Goal: Transaction & Acquisition: Purchase product/service

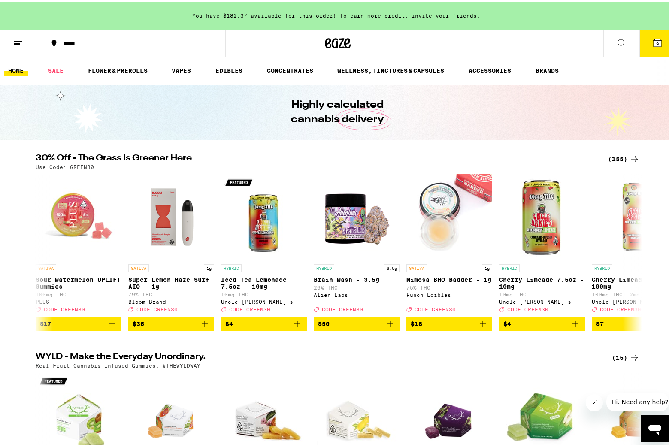
click at [77, 196] on img "Open page for Sour Watermelon UPLIFT Gummies from PLUS" at bounding box center [79, 215] width 86 height 86
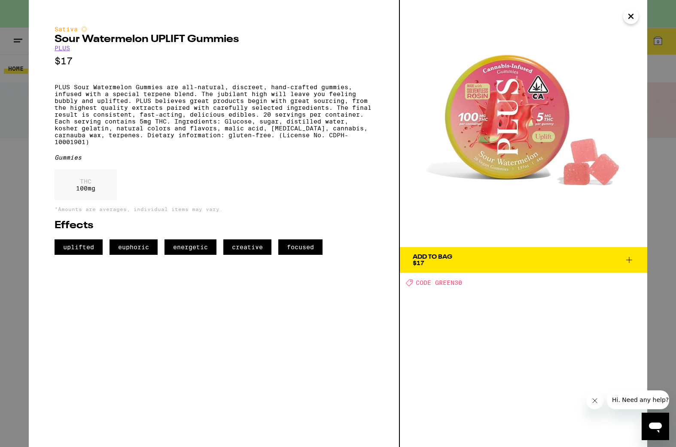
click at [495, 256] on span "Add To Bag $17" at bounding box center [522, 260] width 221 height 12
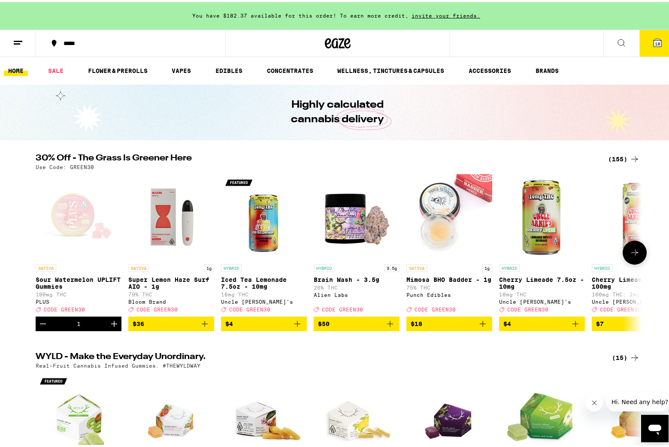
click at [78, 238] on div "Open page for Sour Watermelon UPLIFT Gummies from PLUS" at bounding box center [79, 215] width 86 height 86
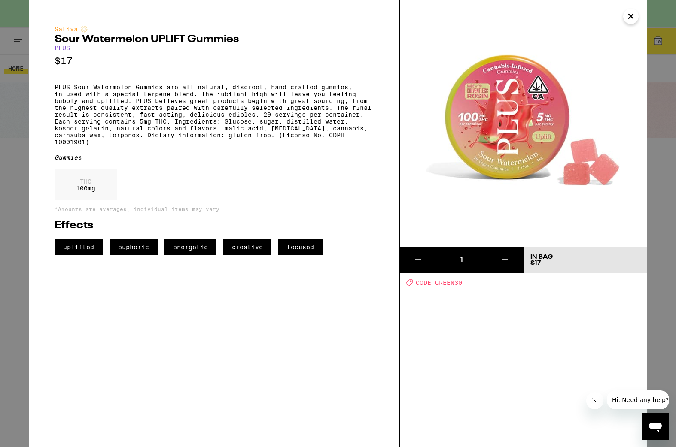
click at [508, 258] on icon at bounding box center [505, 260] width 10 height 10
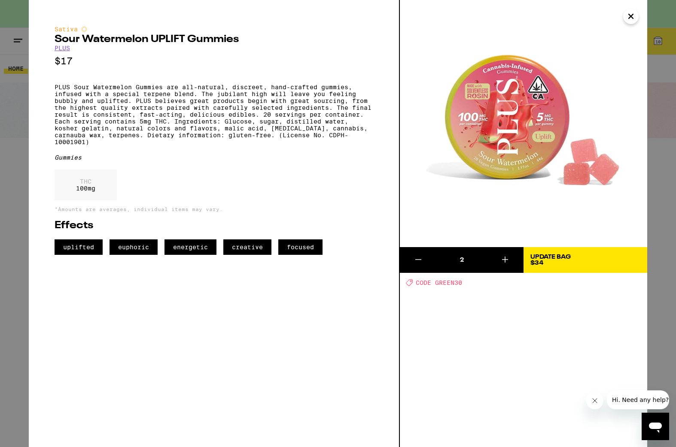
click at [508, 258] on icon at bounding box center [505, 260] width 10 height 10
click at [424, 259] on button at bounding box center [418, 260] width 37 height 26
click at [421, 260] on icon at bounding box center [418, 260] width 10 height 10
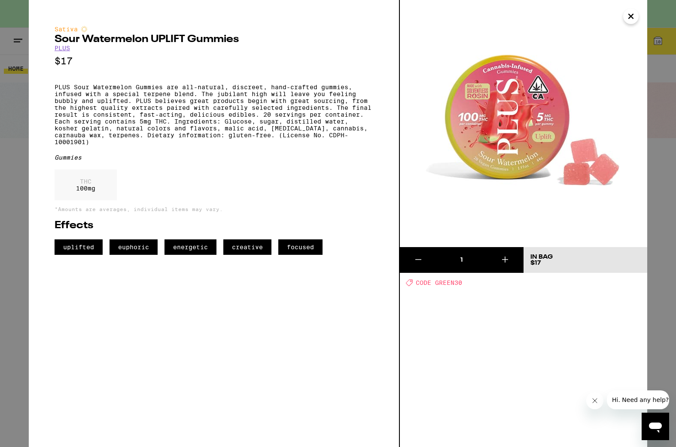
click at [421, 260] on icon at bounding box center [418, 260] width 10 height 10
